Goal: Task Accomplishment & Management: Use online tool/utility

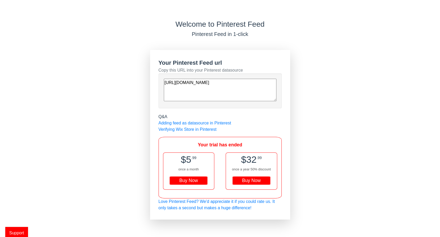
drag, startPoint x: 232, startPoint y: 99, endPoint x: 158, endPoint y: 79, distance: 77.2
click at [158, 79] on div "Your Pinterest Feed url Copy this URL into your Pinterest datasource https://st…" at bounding box center [220, 135] width 140 height 170
click at [183, 88] on textarea "[URL][DOMAIN_NAME]" at bounding box center [220, 90] width 113 height 22
drag, startPoint x: 236, startPoint y: 98, endPoint x: 155, endPoint y: 78, distance: 83.8
click at [155, 78] on div "Your Pinterest Feed url Copy this URL into your Pinterest datasource https://st…" at bounding box center [220, 135] width 140 height 170
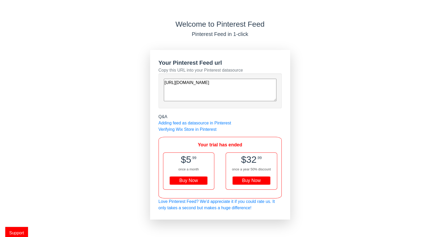
click at [103, 93] on div "Welcome to Pinterest Feed Pinterest Feed in 1-click Your Pinterest Feed url Cop…" at bounding box center [220, 120] width 440 height 200
click at [244, 94] on textarea "[URL][DOMAIN_NAME]" at bounding box center [220, 90] width 113 height 22
click at [360, 119] on div "Welcome to Pinterest Feed Pinterest Feed in 1-click Your Pinterest Feed url Cop…" at bounding box center [220, 120] width 440 height 200
